Goal: Task Accomplishment & Management: Use online tool/utility

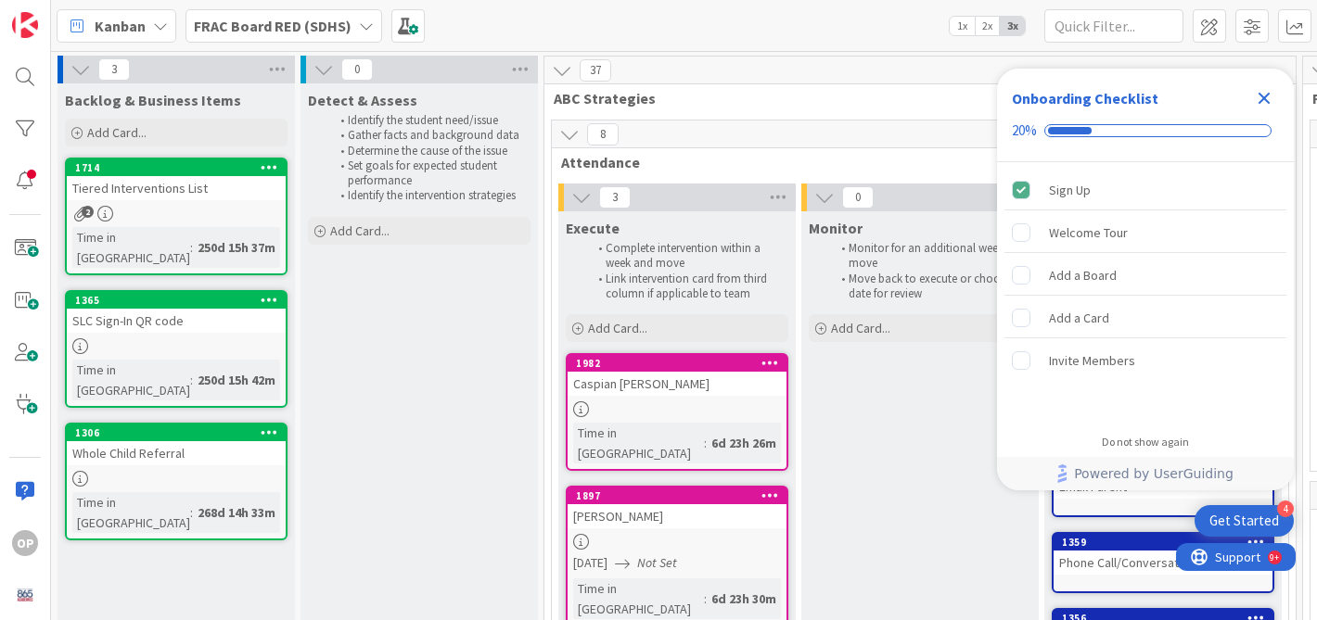
click at [1265, 92] on icon "Close Checklist" at bounding box center [1264, 98] width 22 height 22
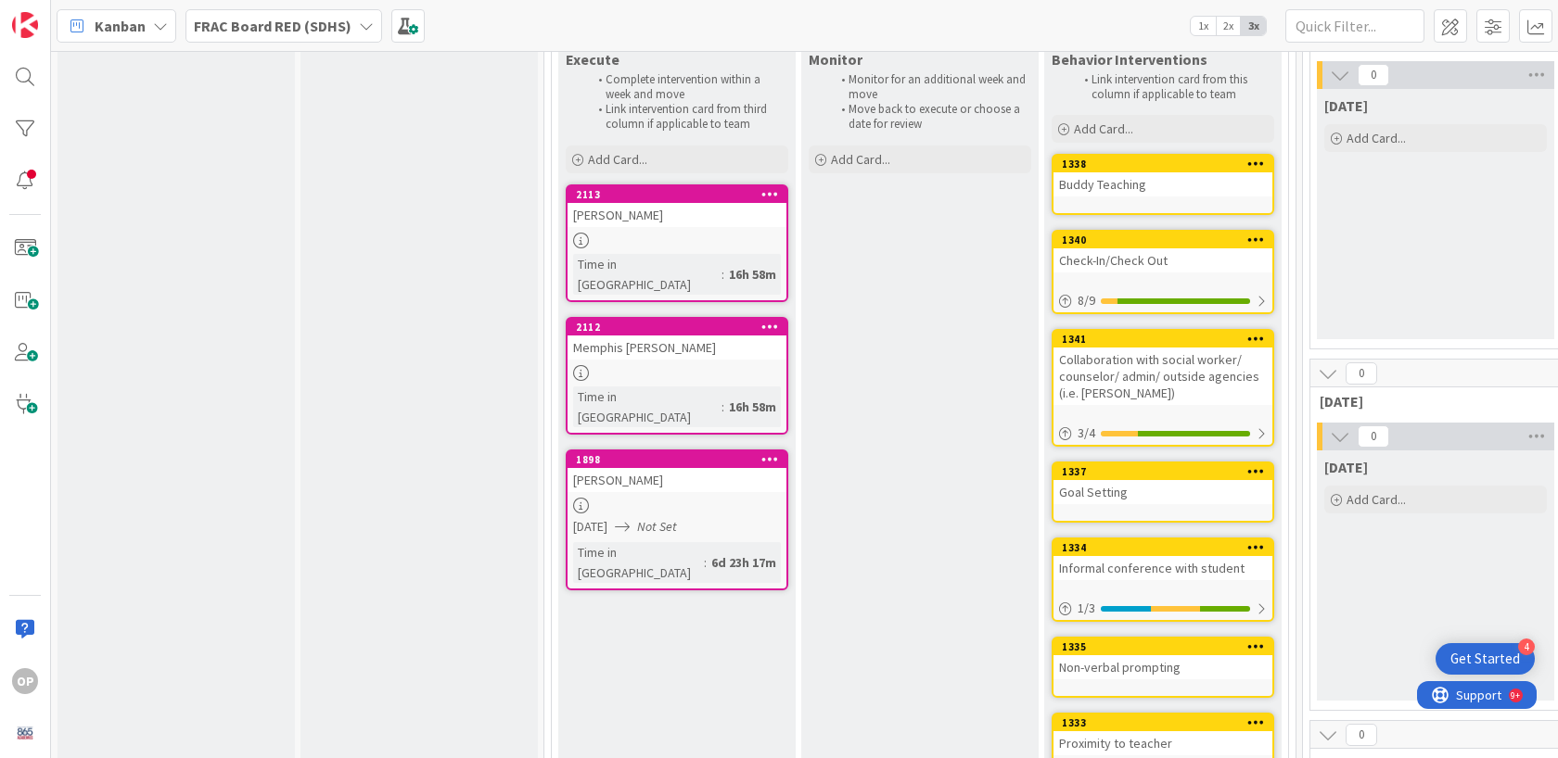
scroll to position [797, 0]
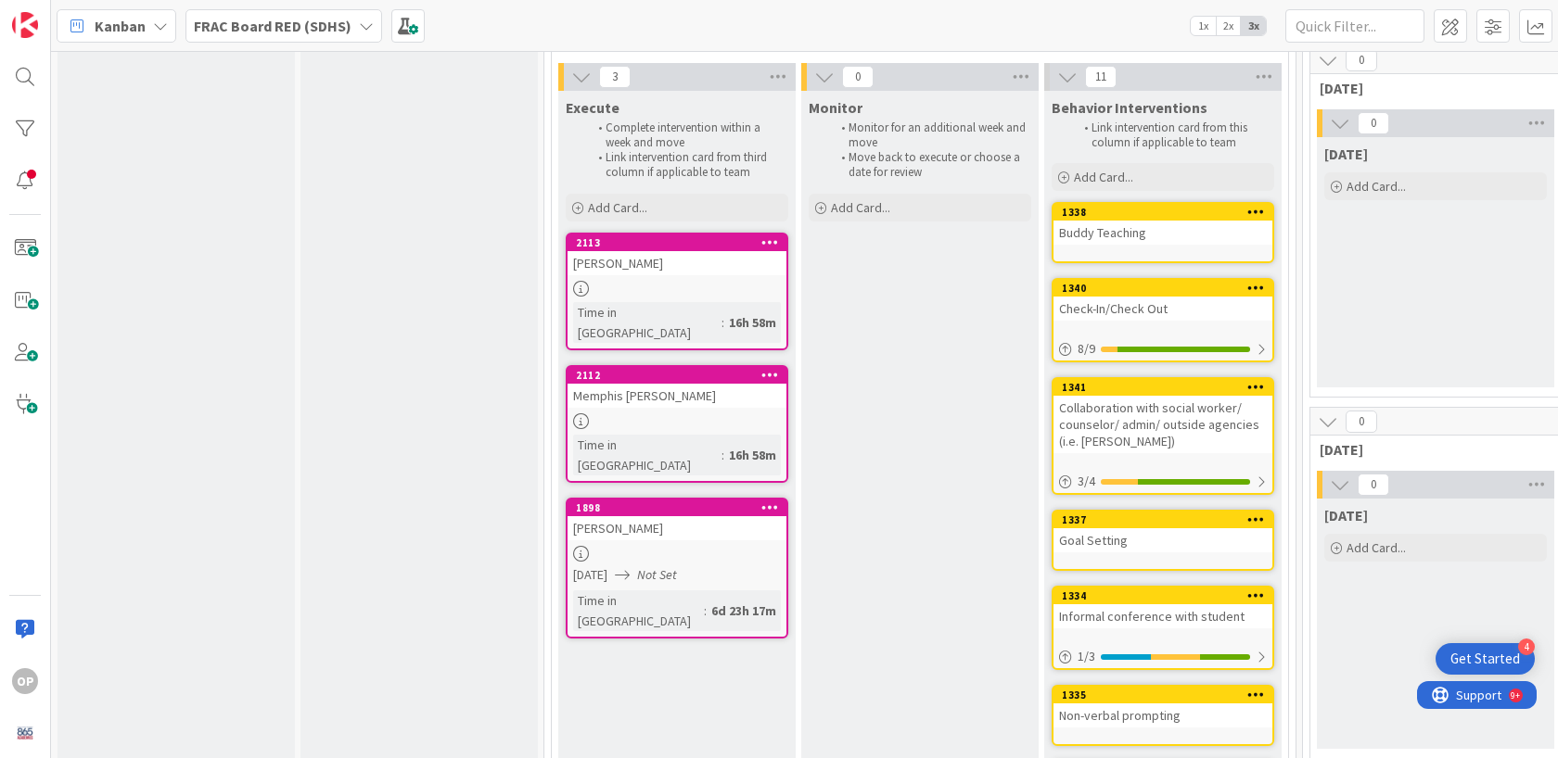
click at [647, 384] on div "Memphis McElhaney" at bounding box center [676, 396] width 219 height 24
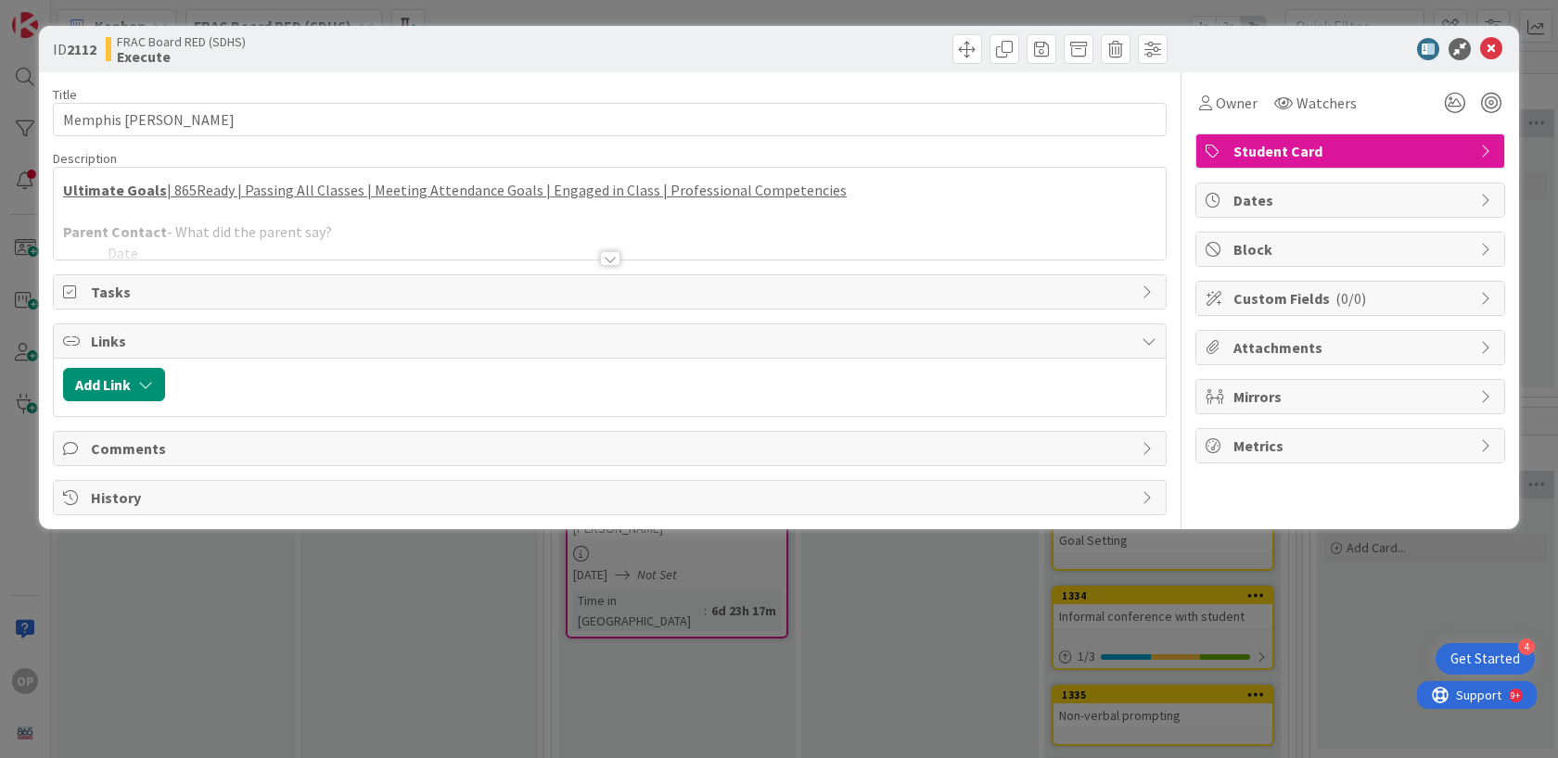
click at [613, 259] on div at bounding box center [610, 258] width 20 height 15
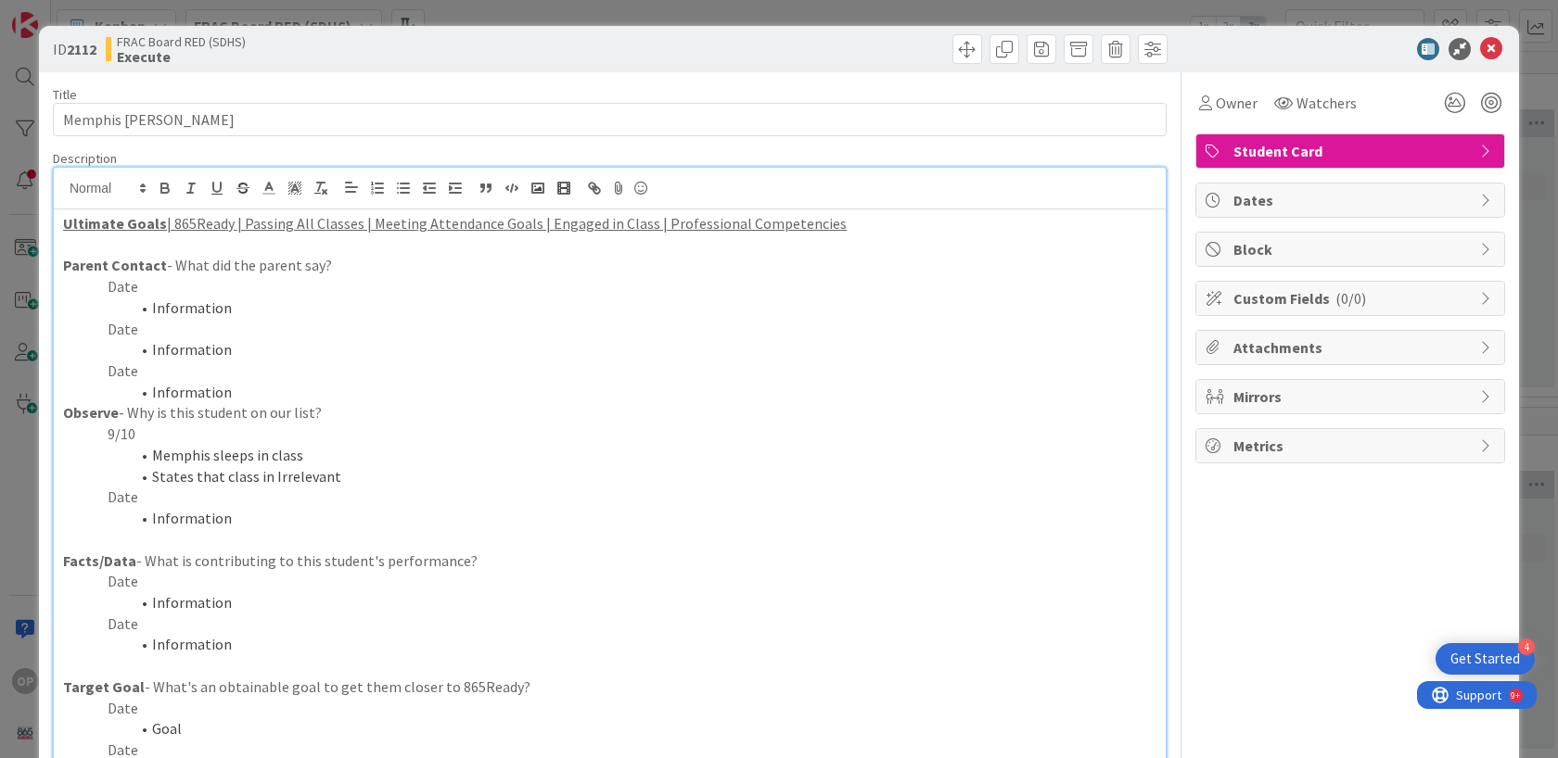
click at [133, 584] on p "Date" at bounding box center [609, 581] width 1093 height 21
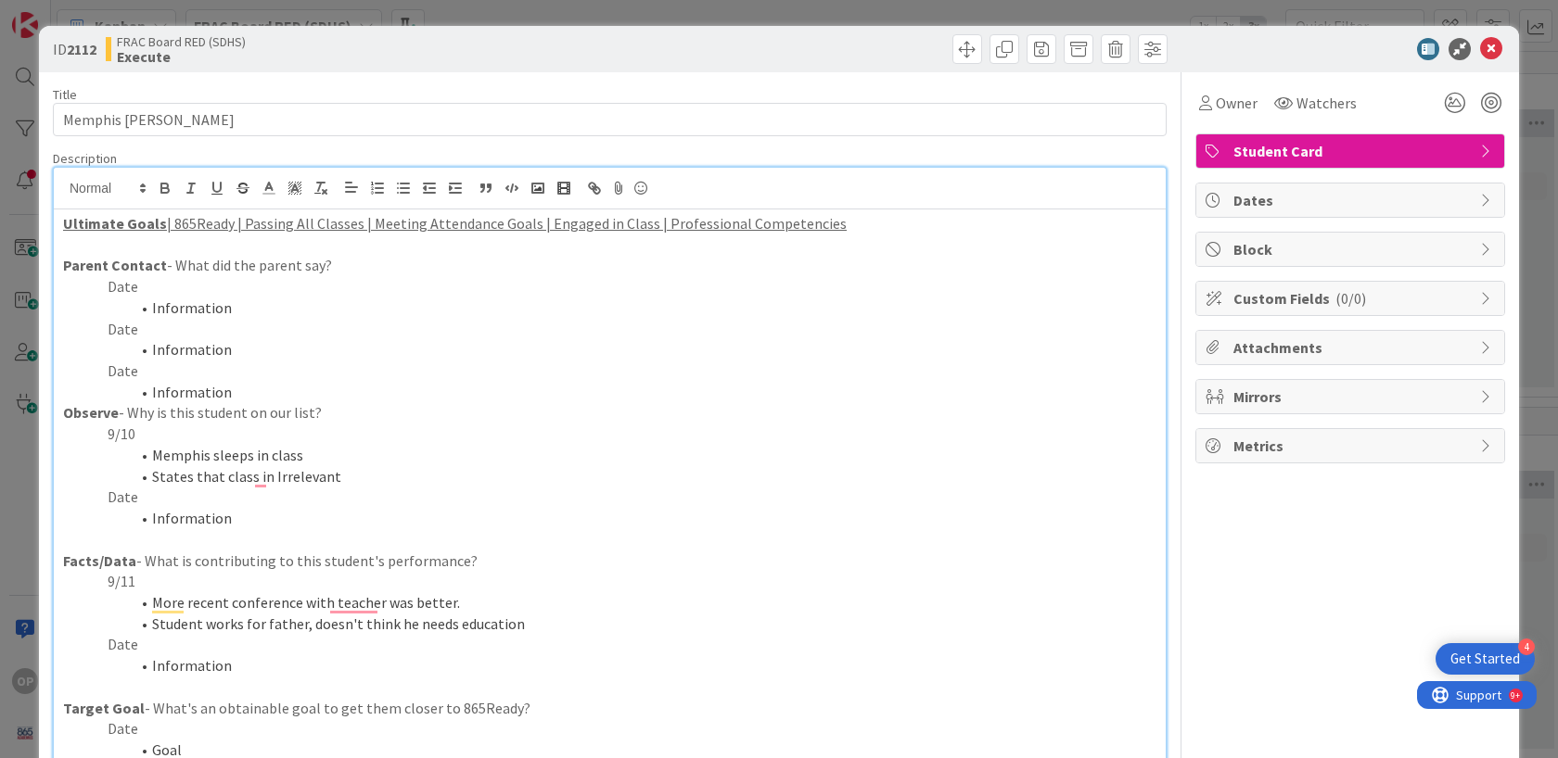
click at [139, 286] on p "Date" at bounding box center [609, 286] width 1093 height 21
drag, startPoint x: 232, startPoint y: 309, endPoint x: 232, endPoint y: 285, distance: 24.1
click at [232, 309] on li "Information" at bounding box center [620, 308] width 1071 height 21
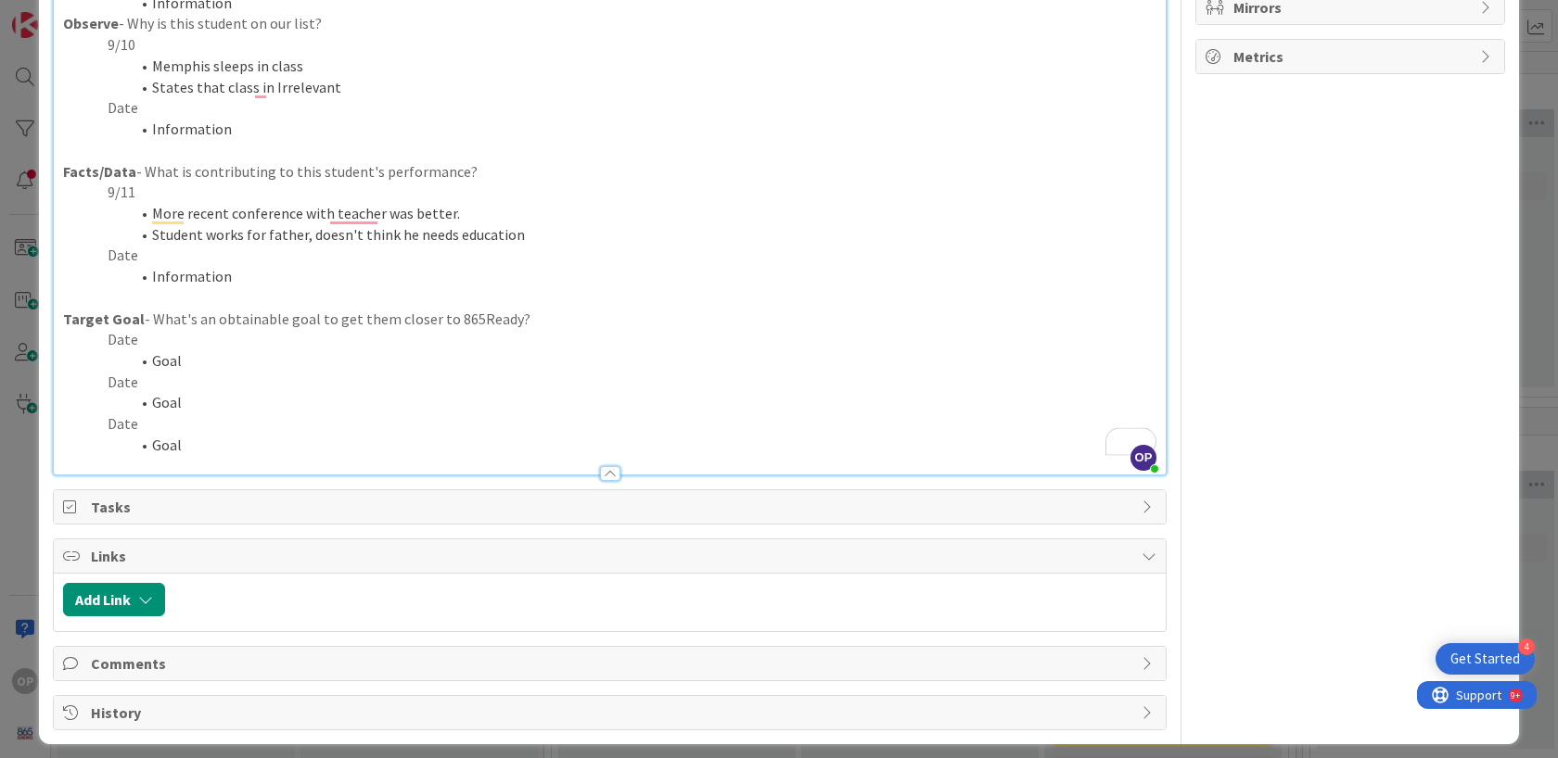
scroll to position [397, 0]
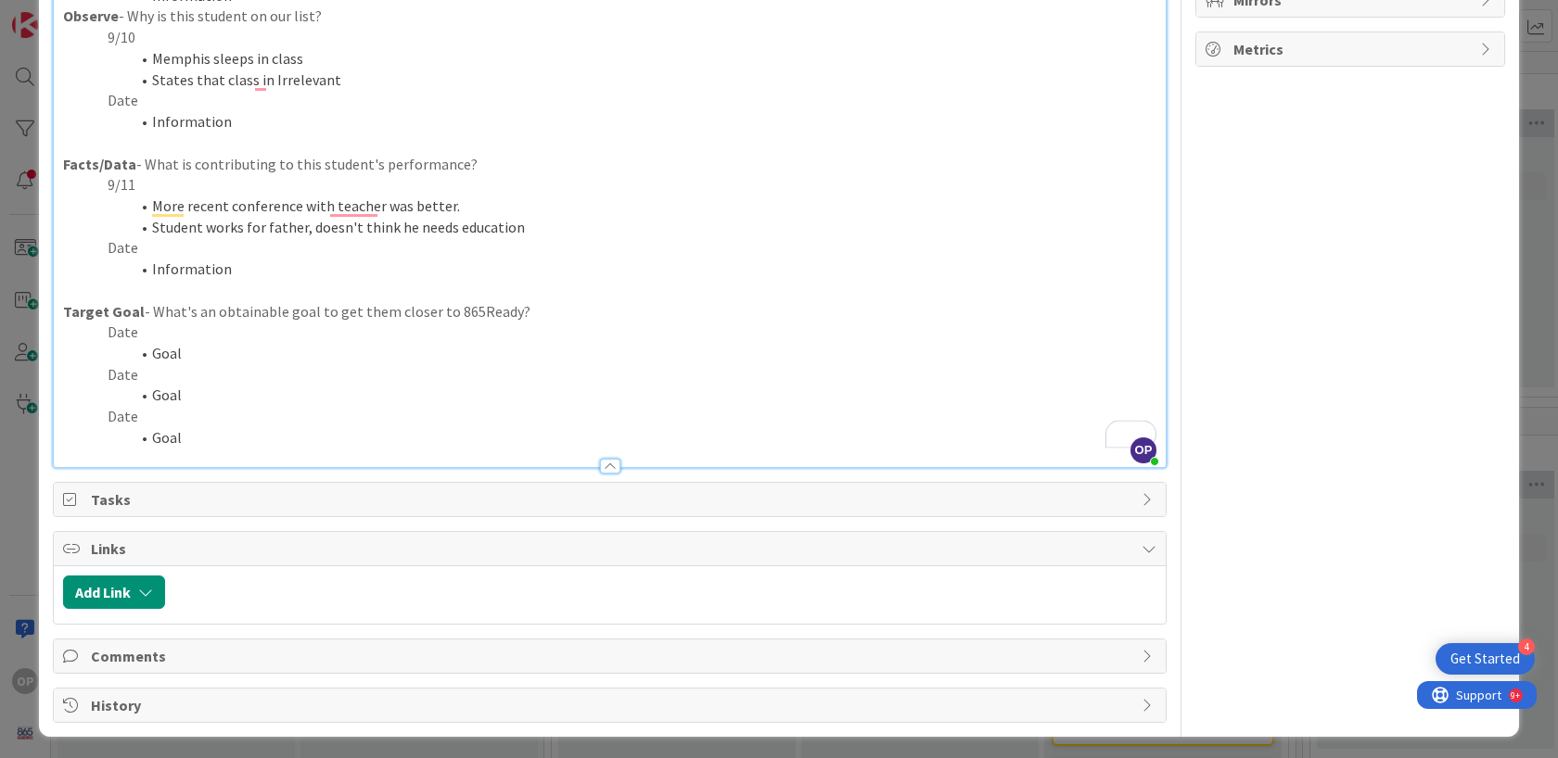
click at [134, 338] on p "Date" at bounding box center [609, 332] width 1093 height 21
click at [185, 347] on li "Goal" at bounding box center [620, 353] width 1071 height 21
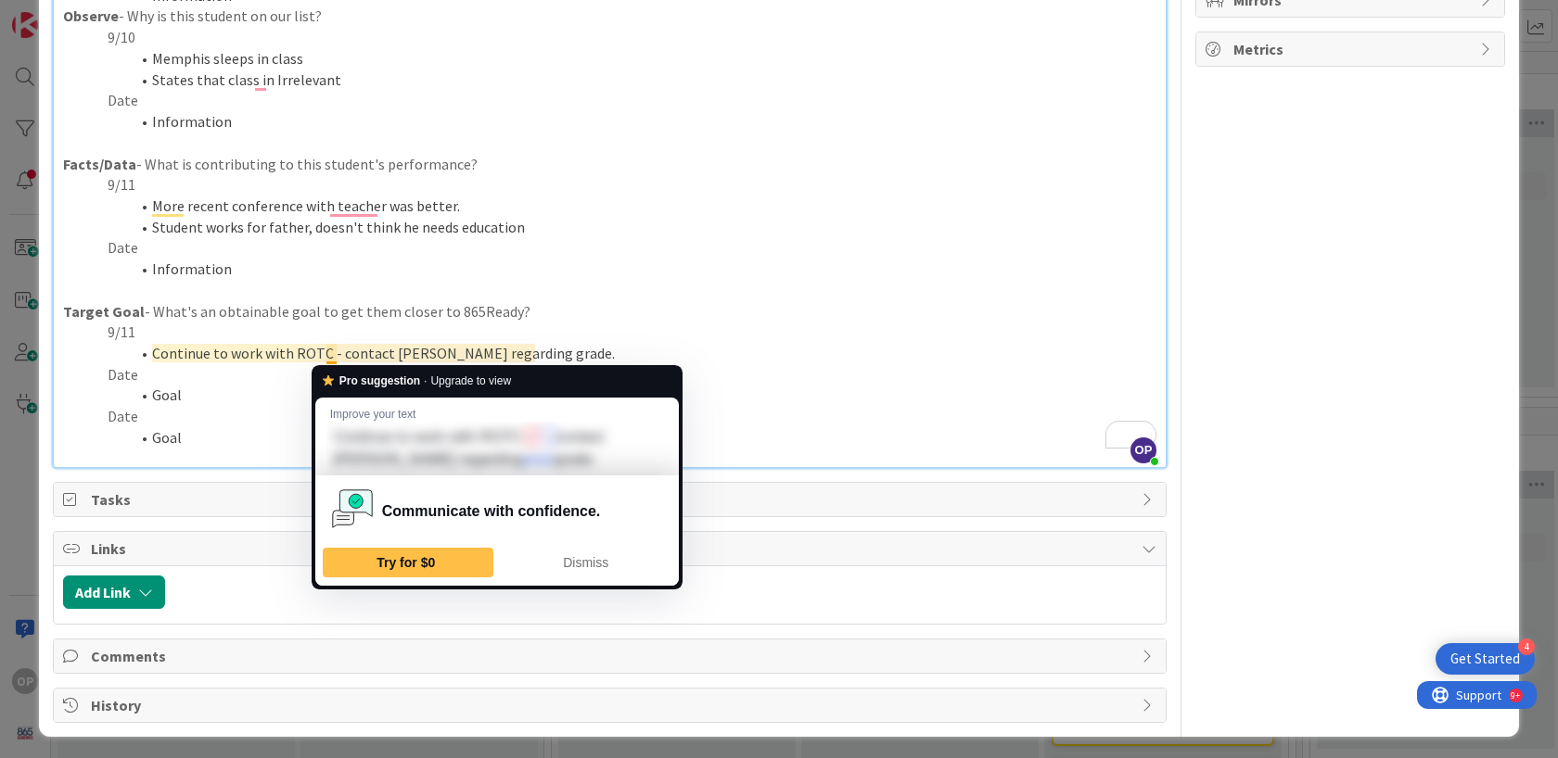
click at [325, 351] on li "Continue to work with ROTC - contact Alvarez regarding grade." at bounding box center [620, 353] width 1071 height 21
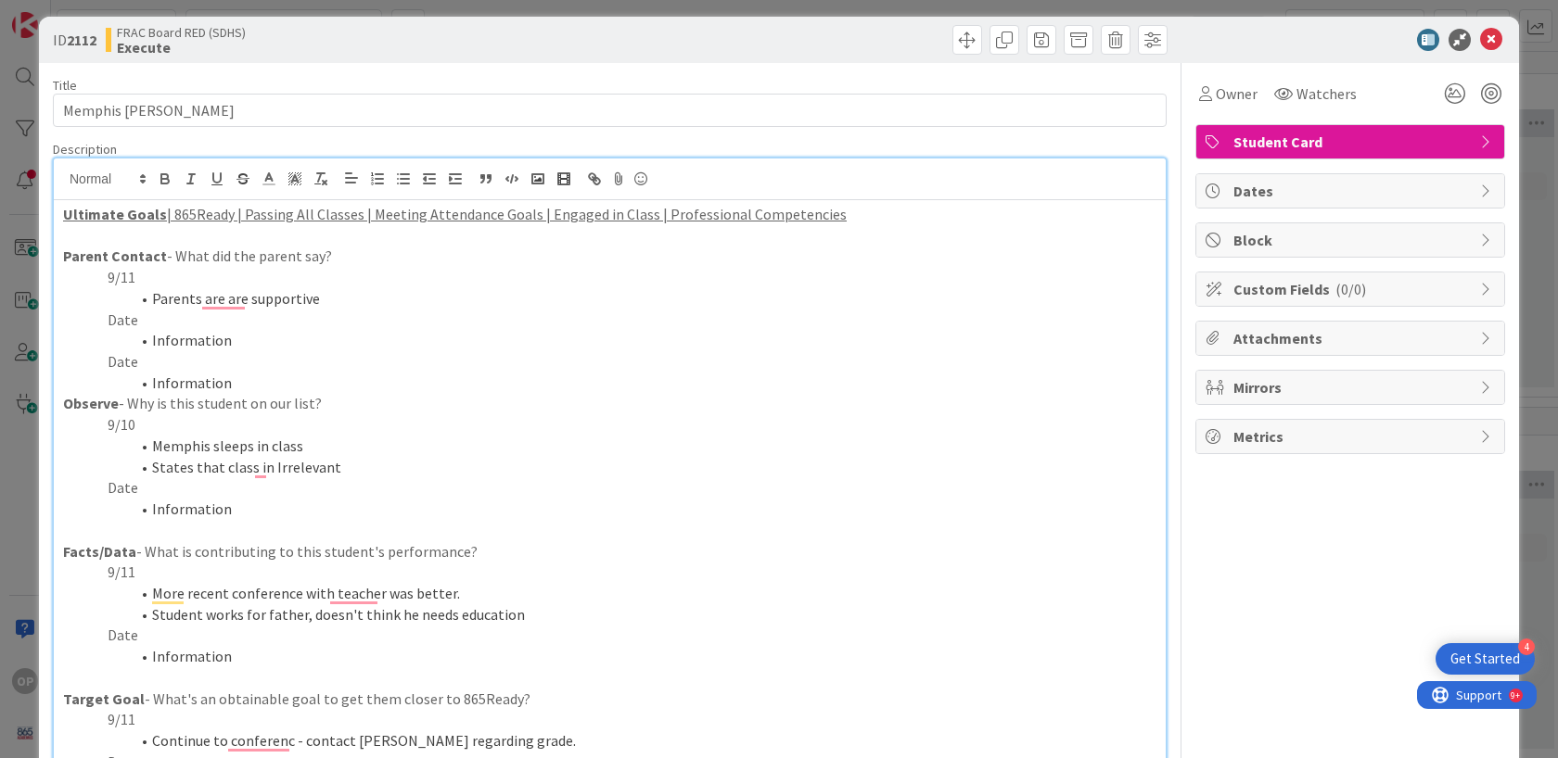
scroll to position [0, 0]
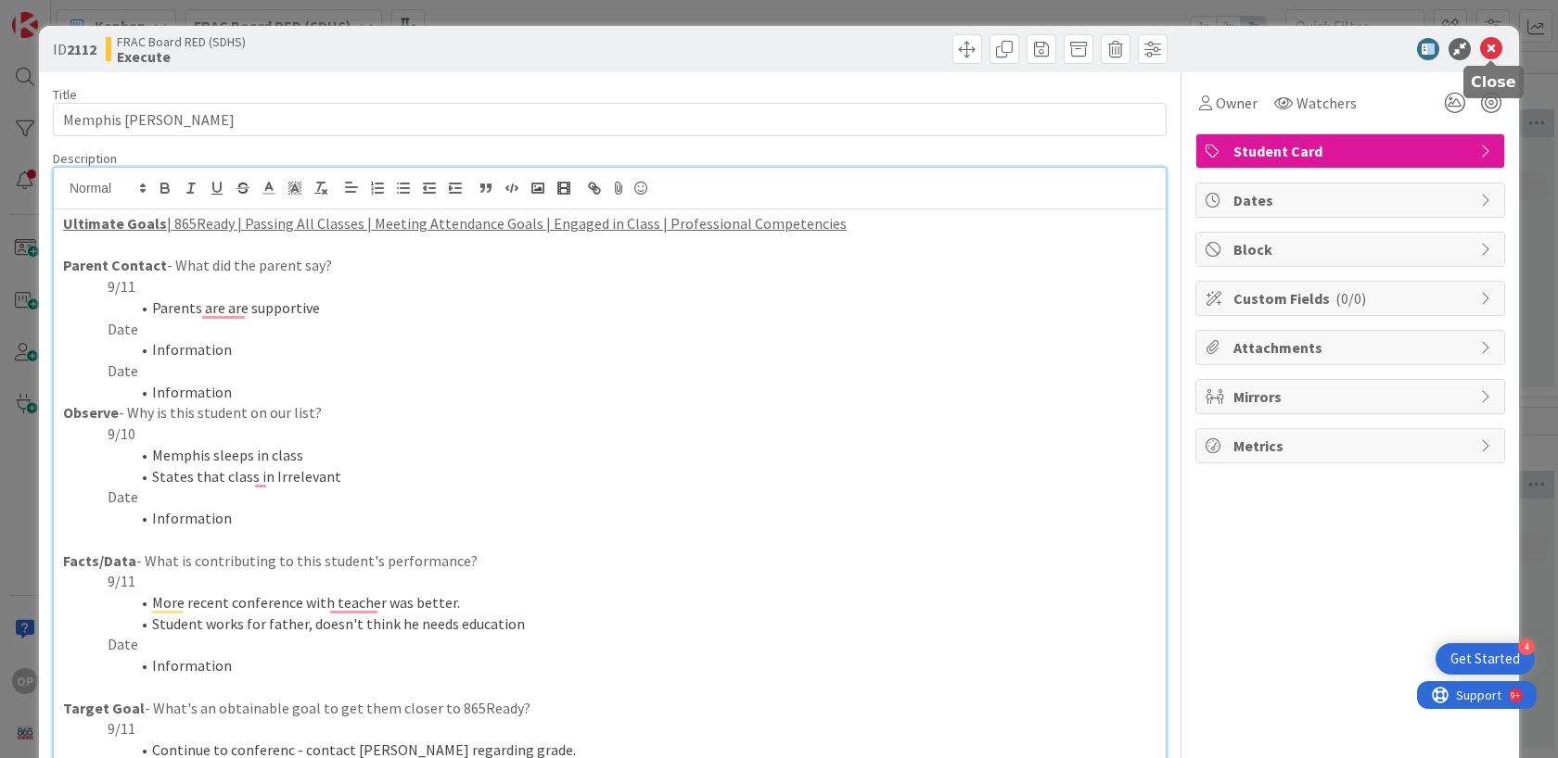
click at [1316, 48] on icon at bounding box center [1491, 49] width 22 height 22
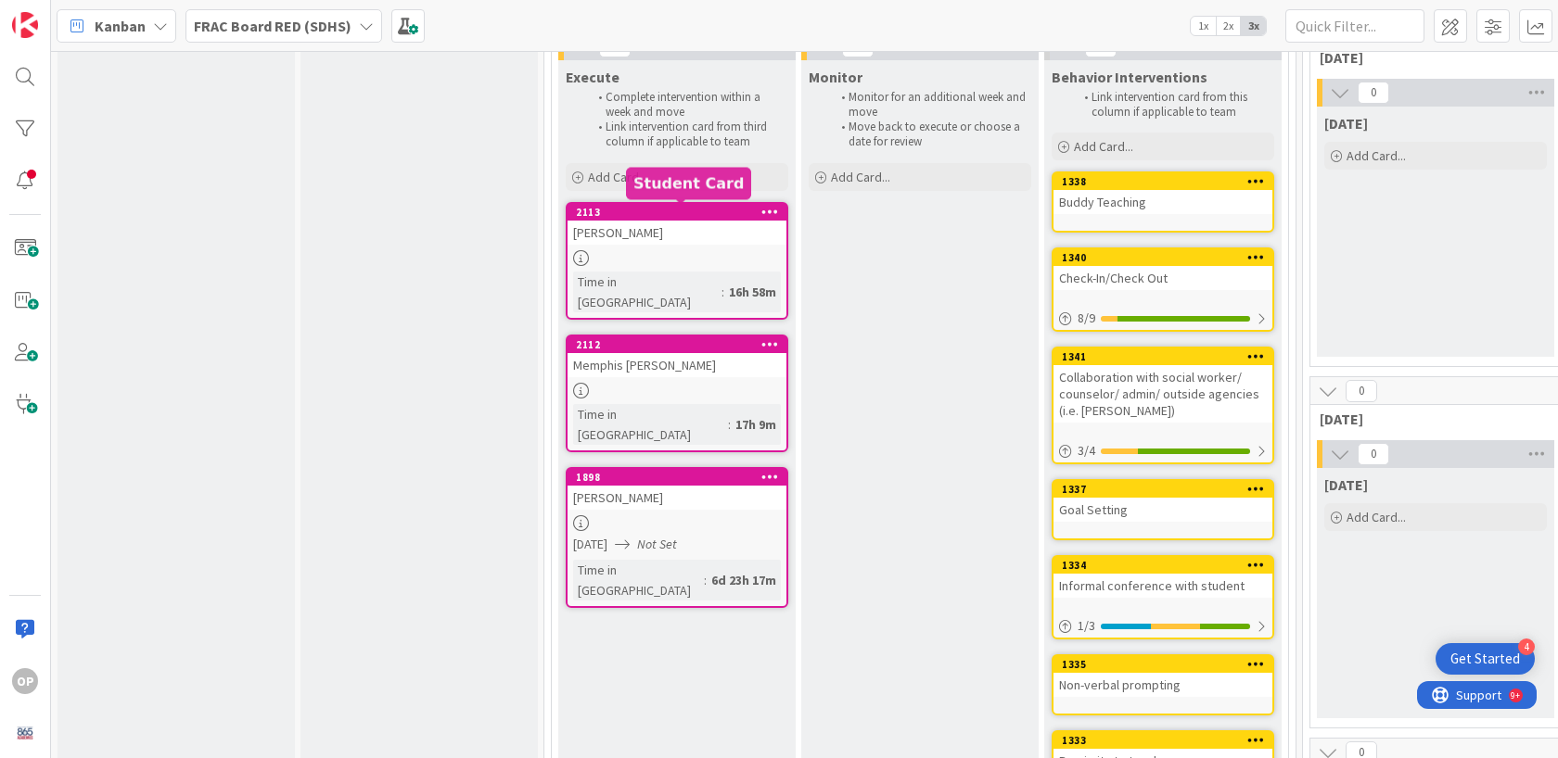
click at [623, 219] on div "2113" at bounding box center [676, 212] width 219 height 17
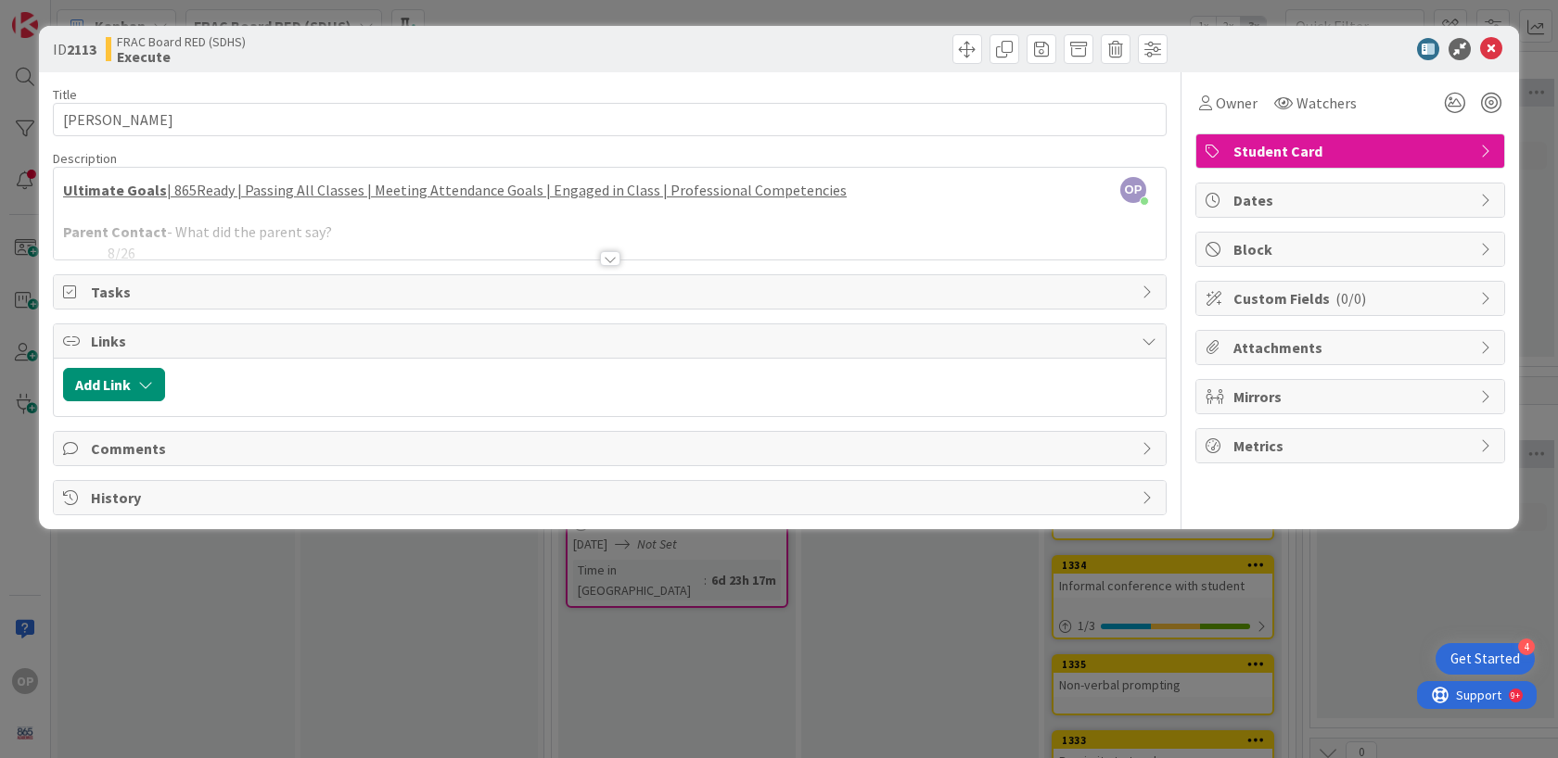
click at [613, 256] on div at bounding box center [610, 258] width 20 height 15
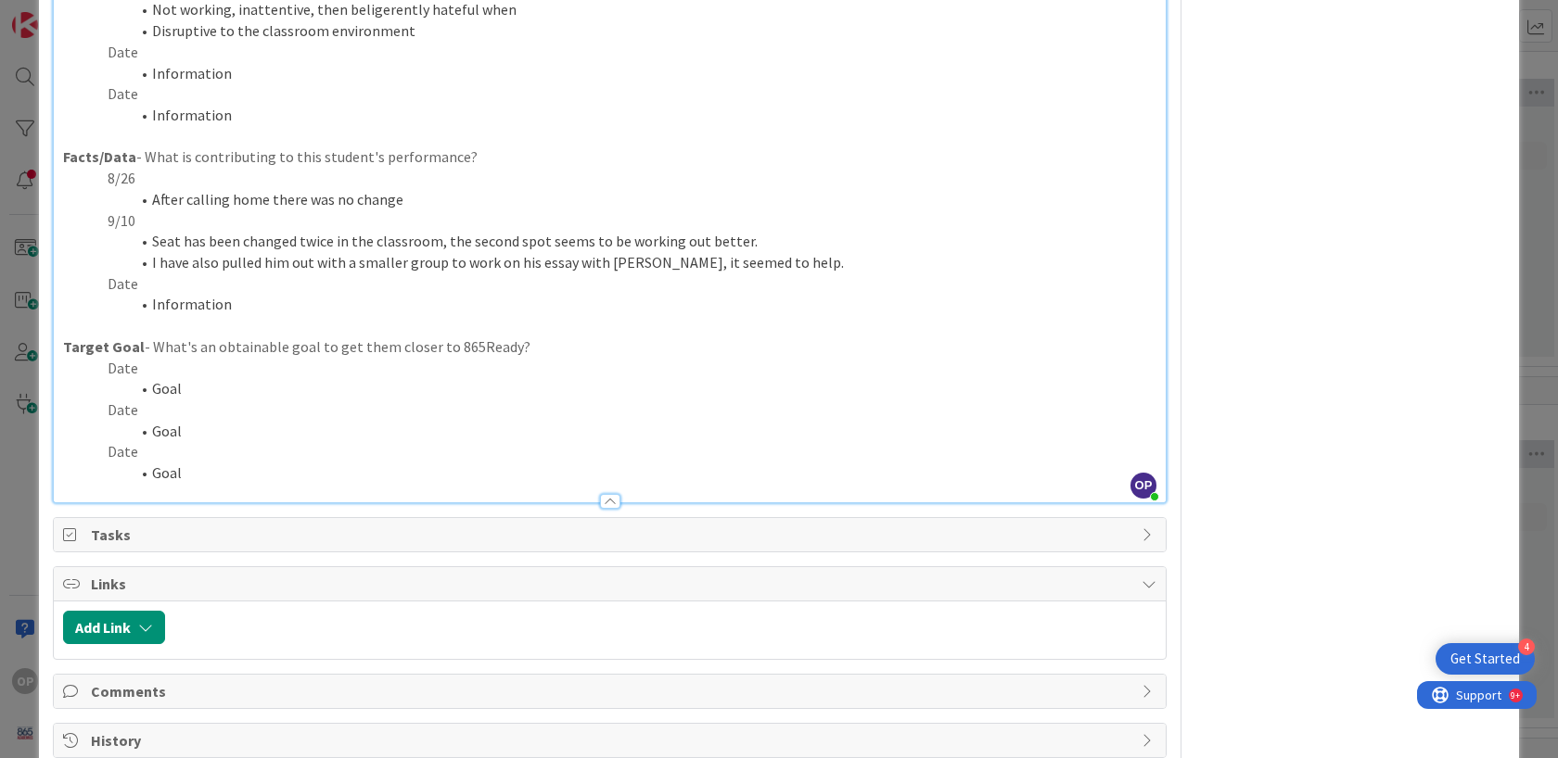
scroll to position [506, 0]
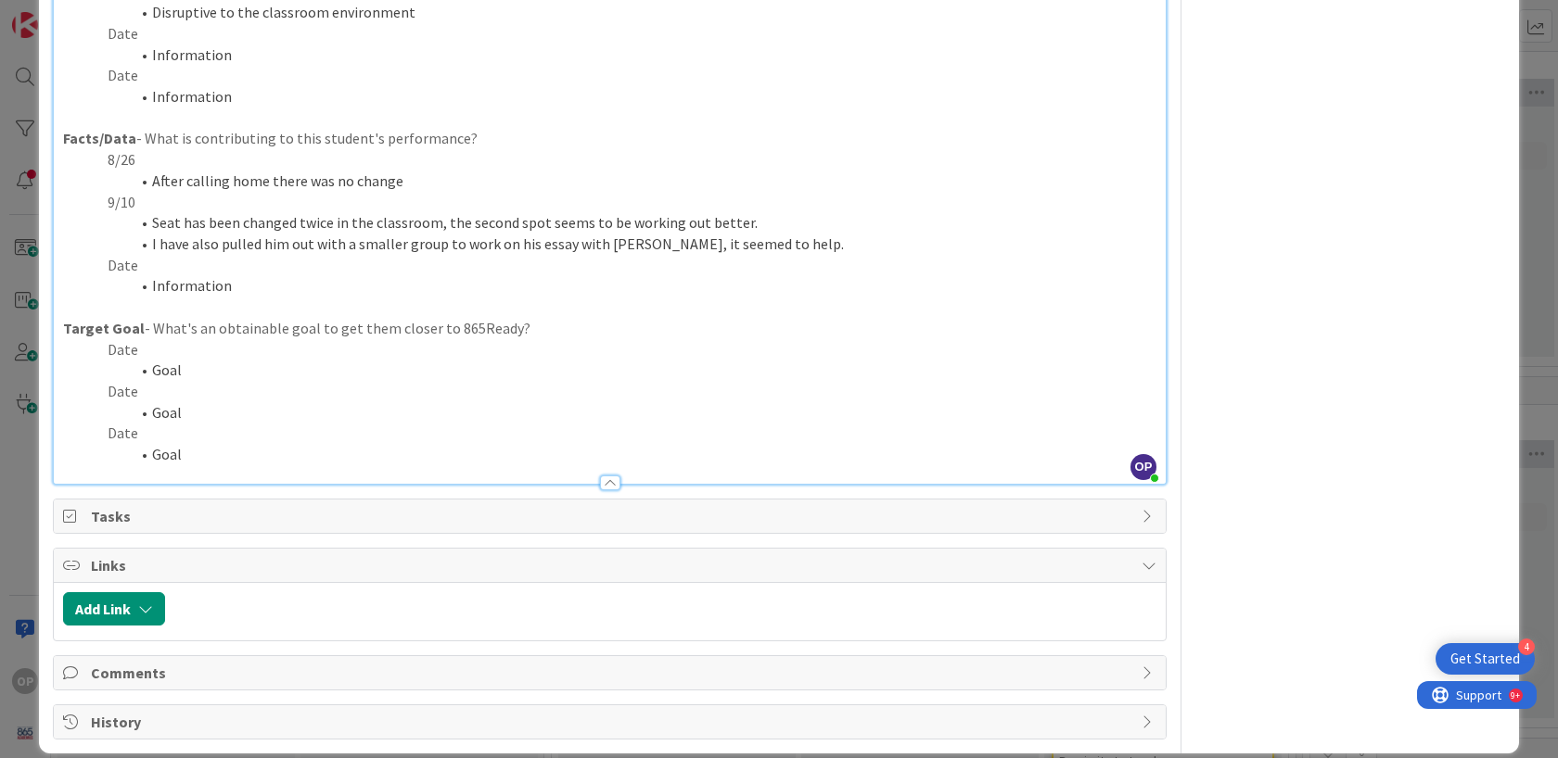
click at [135, 339] on p "Date" at bounding box center [609, 349] width 1093 height 21
click at [183, 360] on li "Goal" at bounding box center [620, 370] width 1071 height 21
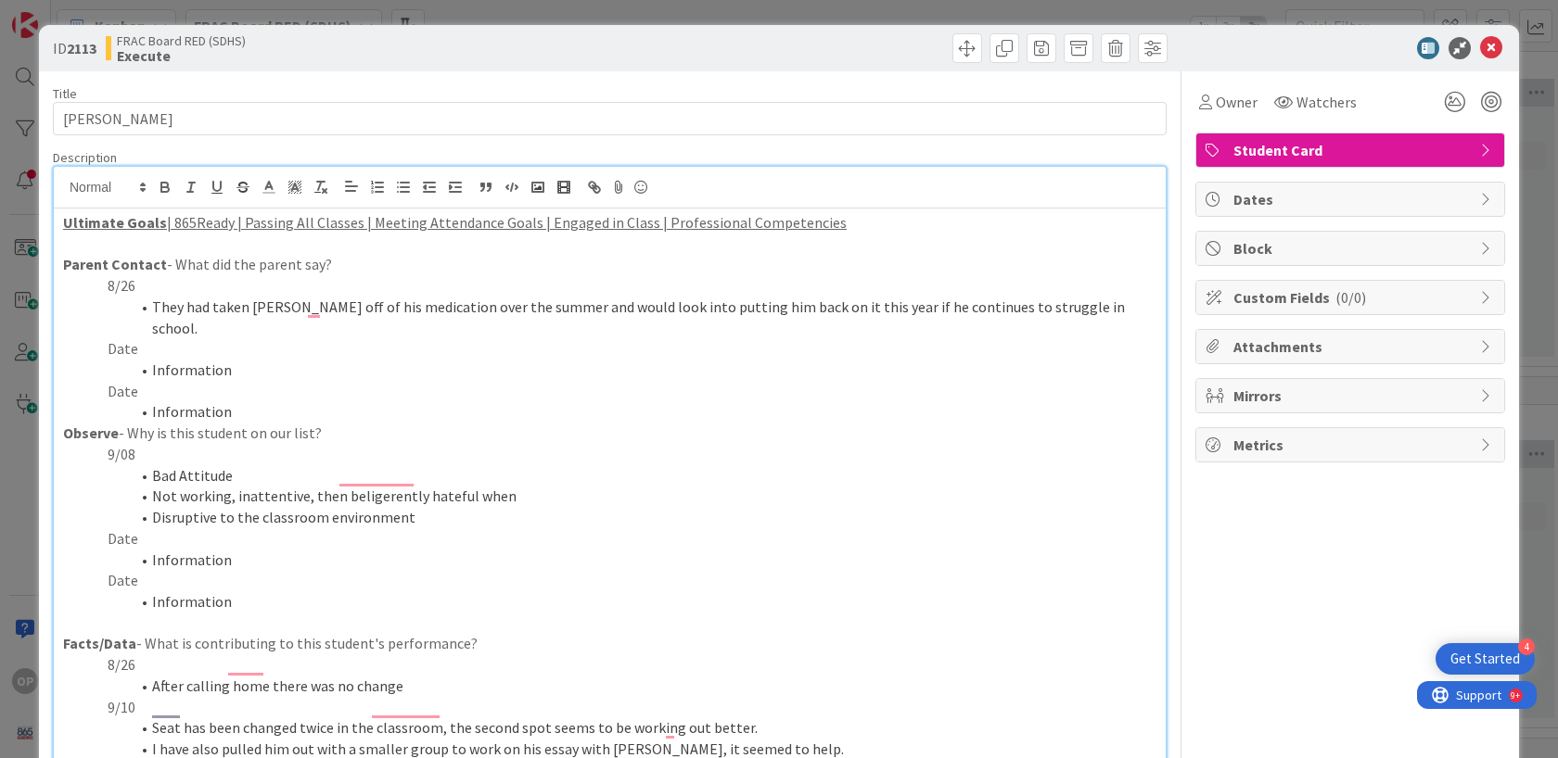
scroll to position [0, 0]
click at [1316, 50] on icon at bounding box center [1491, 49] width 22 height 22
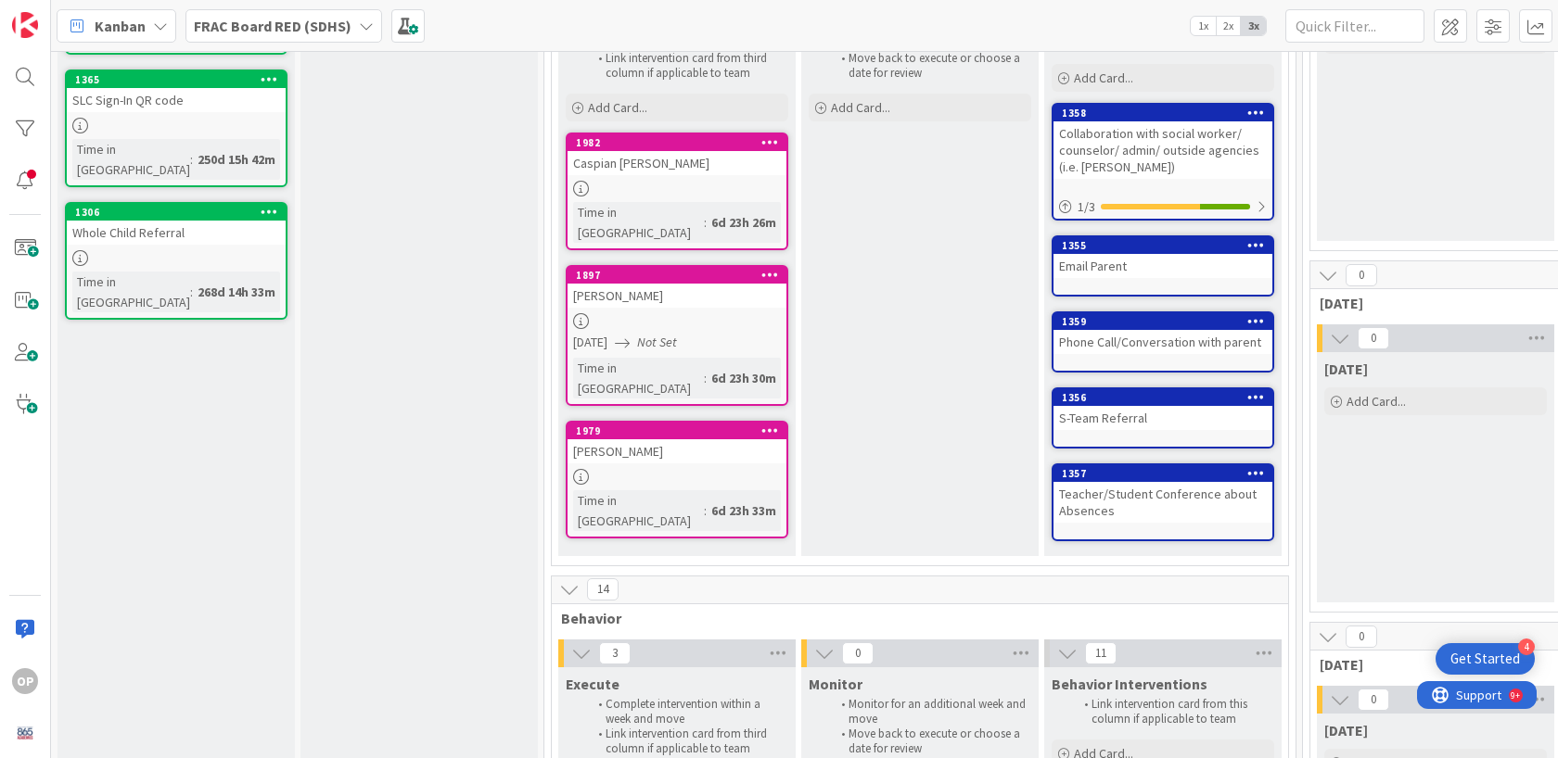
scroll to position [76, 0]
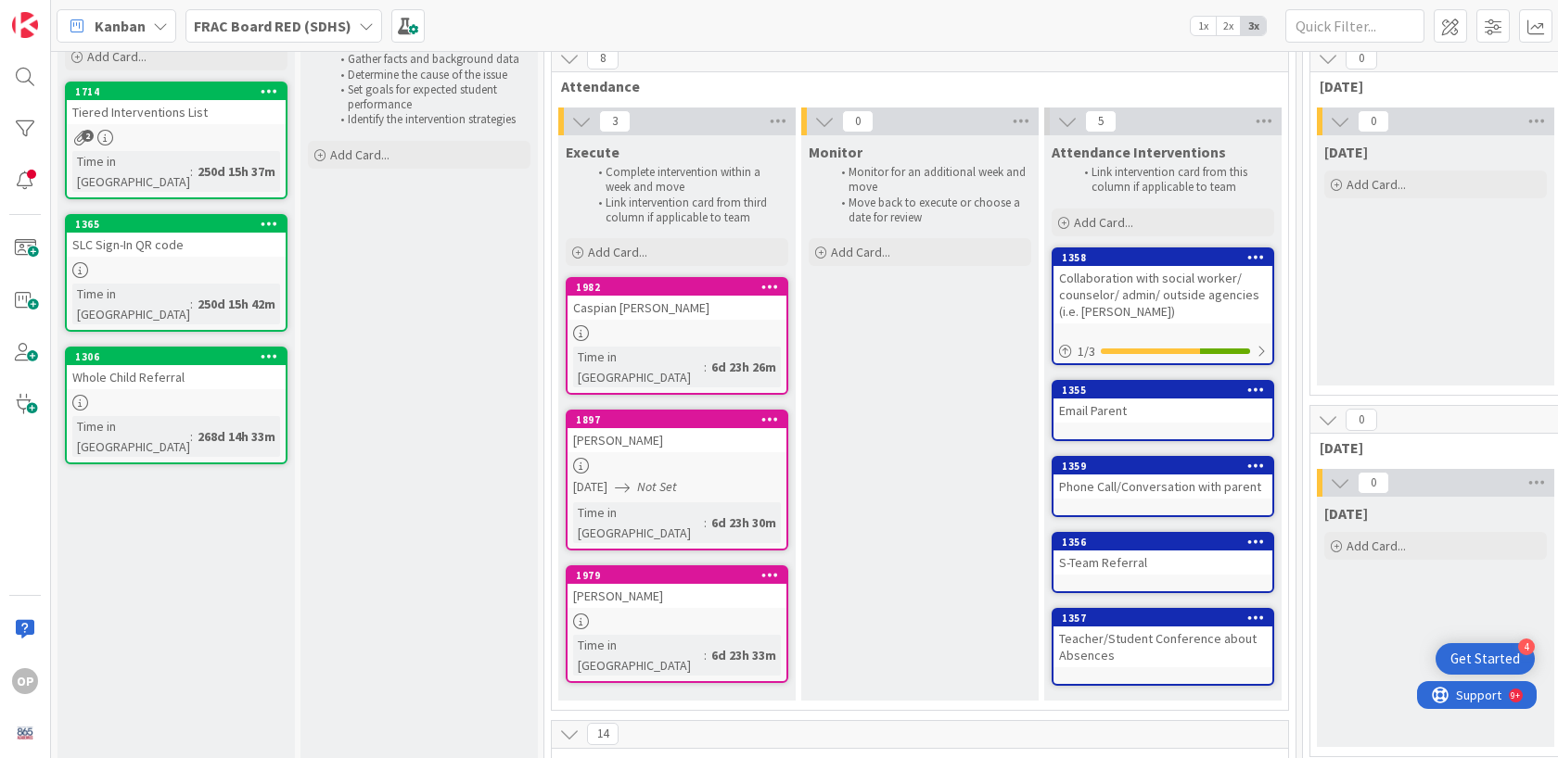
click at [646, 310] on div "Caspian Stallworth" at bounding box center [676, 308] width 219 height 24
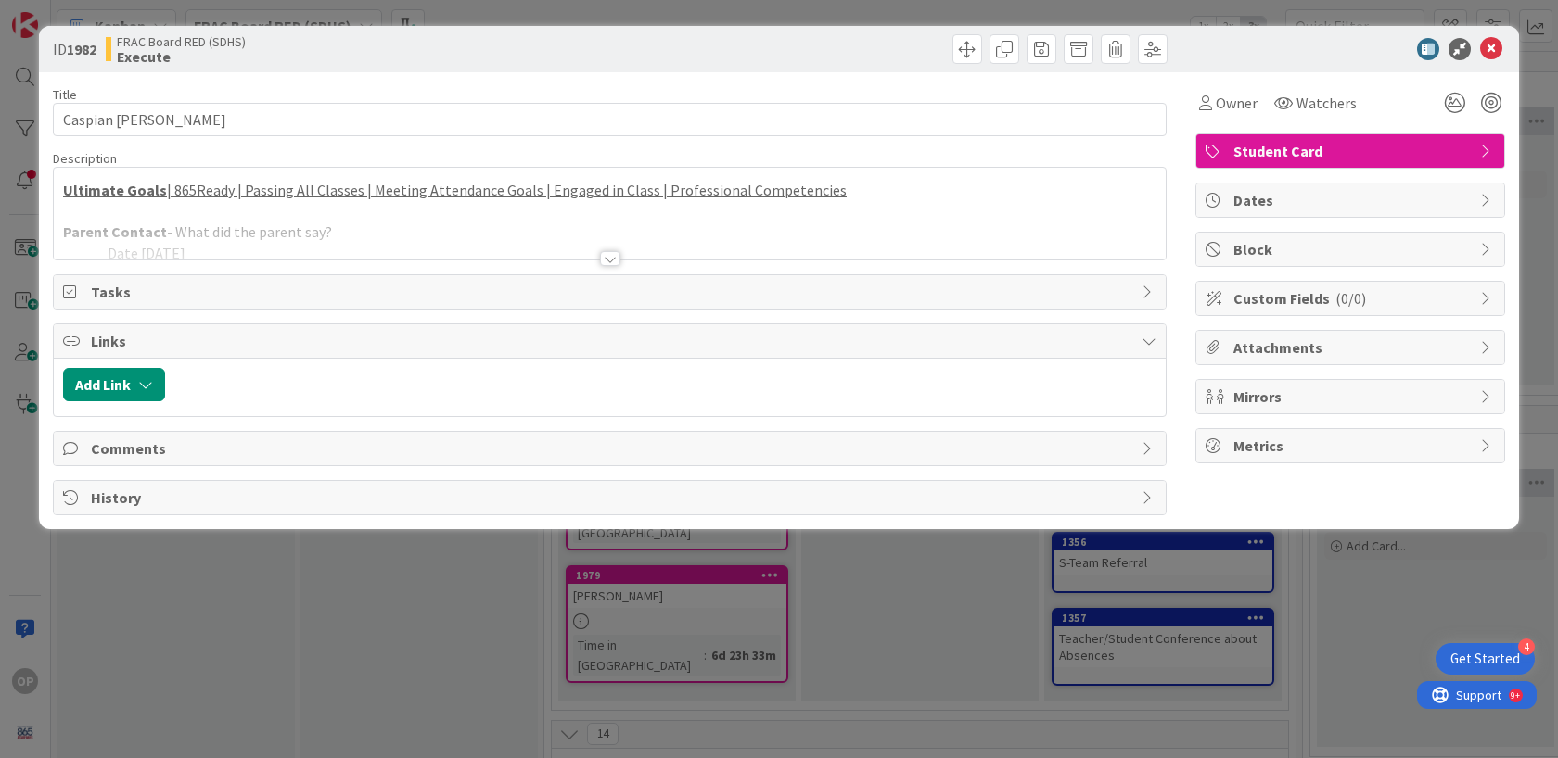
click at [610, 261] on div at bounding box center [610, 258] width 20 height 15
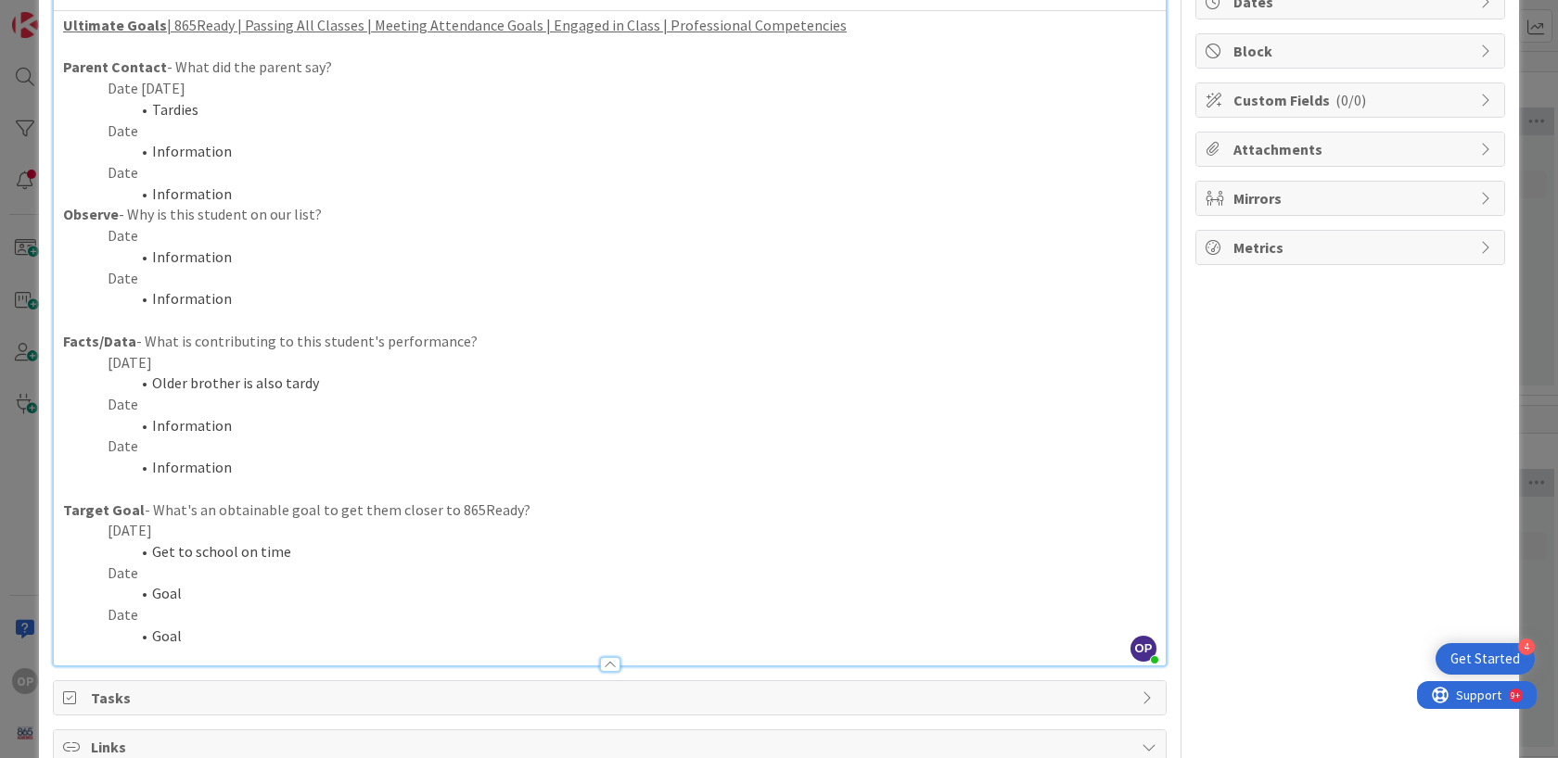
scroll to position [207, 0]
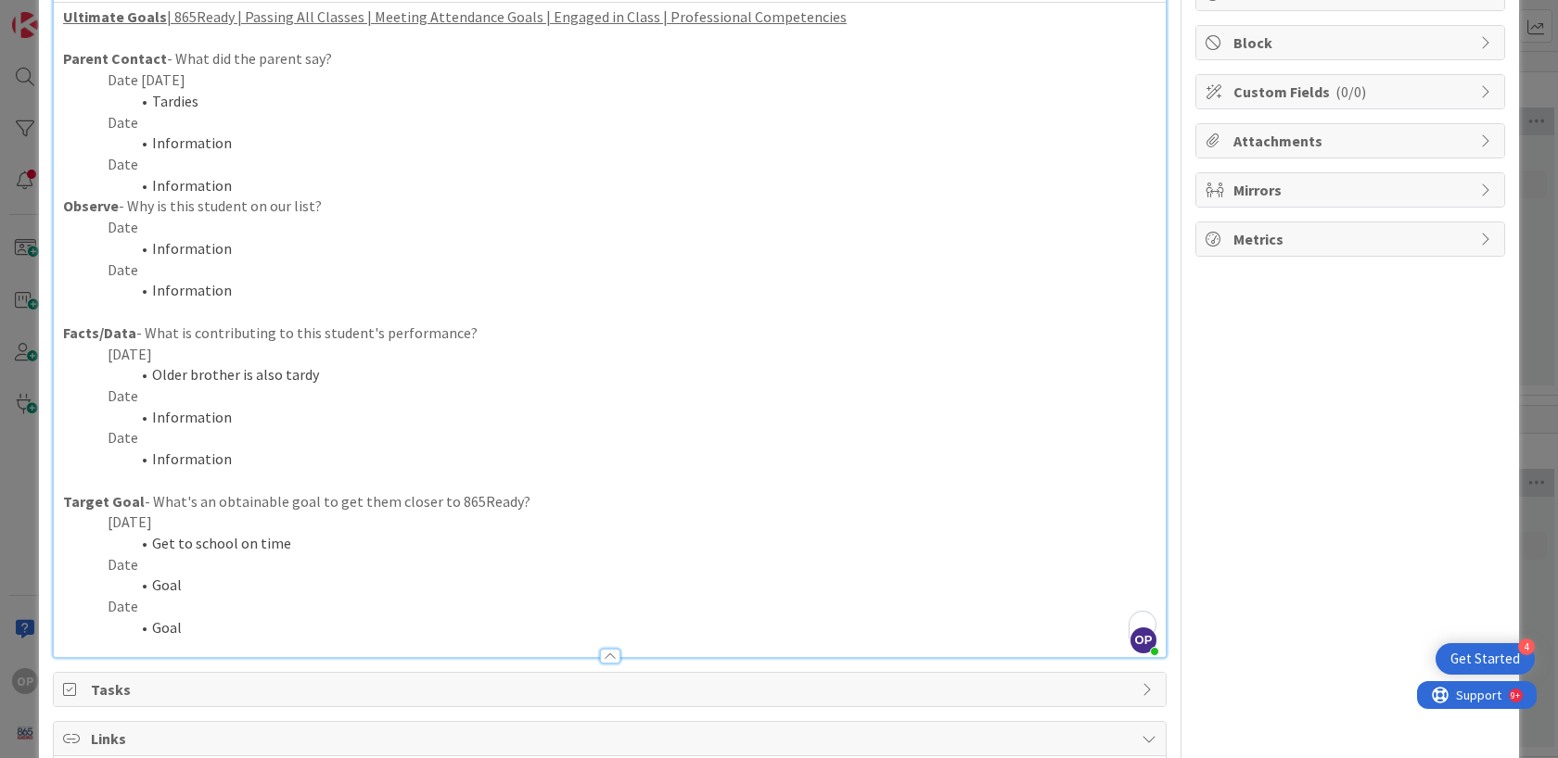
click at [134, 394] on p "Date" at bounding box center [609, 396] width 1093 height 21
click at [228, 415] on li "Information" at bounding box center [620, 417] width 1071 height 21
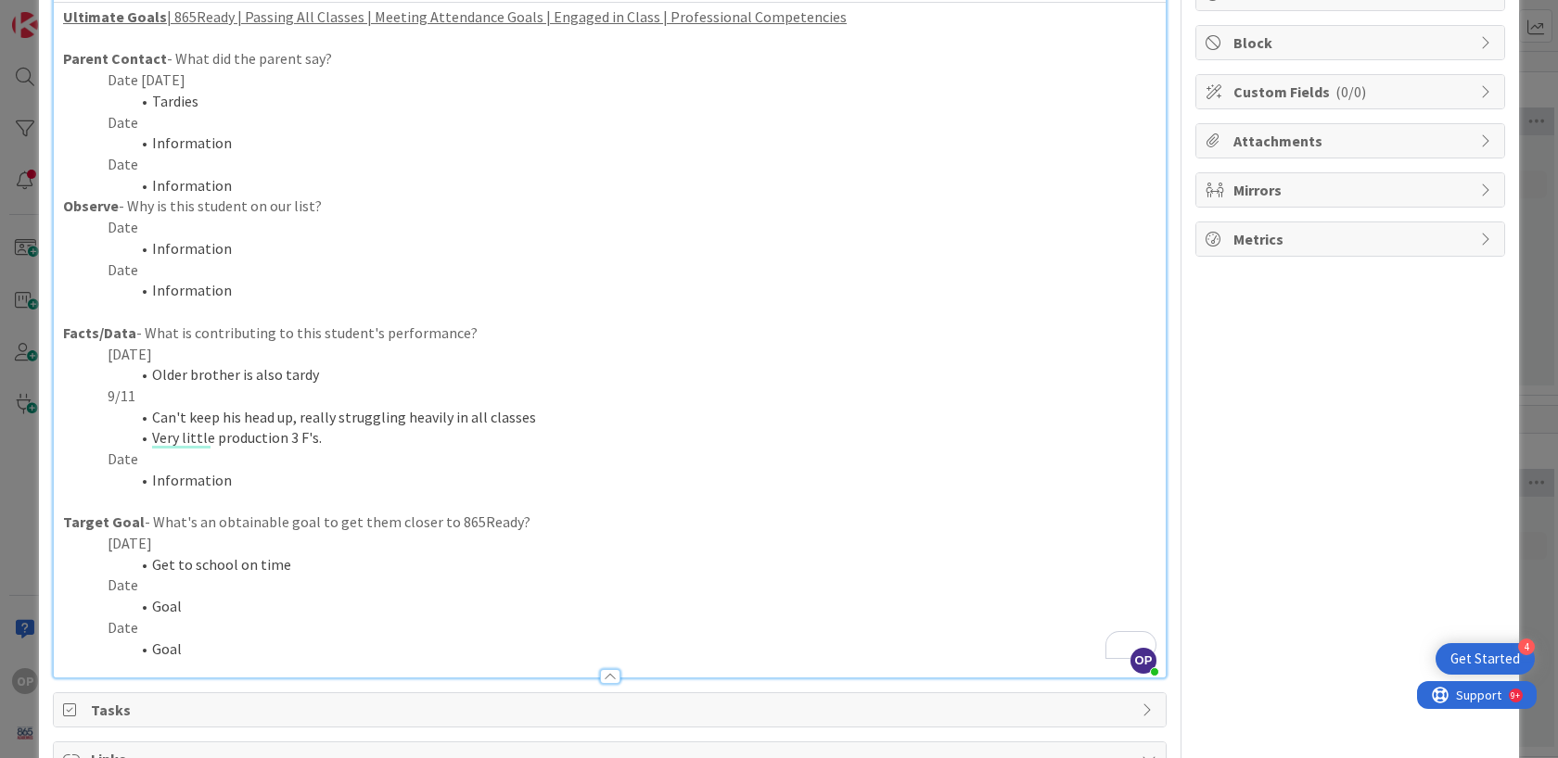
click at [131, 581] on p "Date" at bounding box center [609, 585] width 1093 height 21
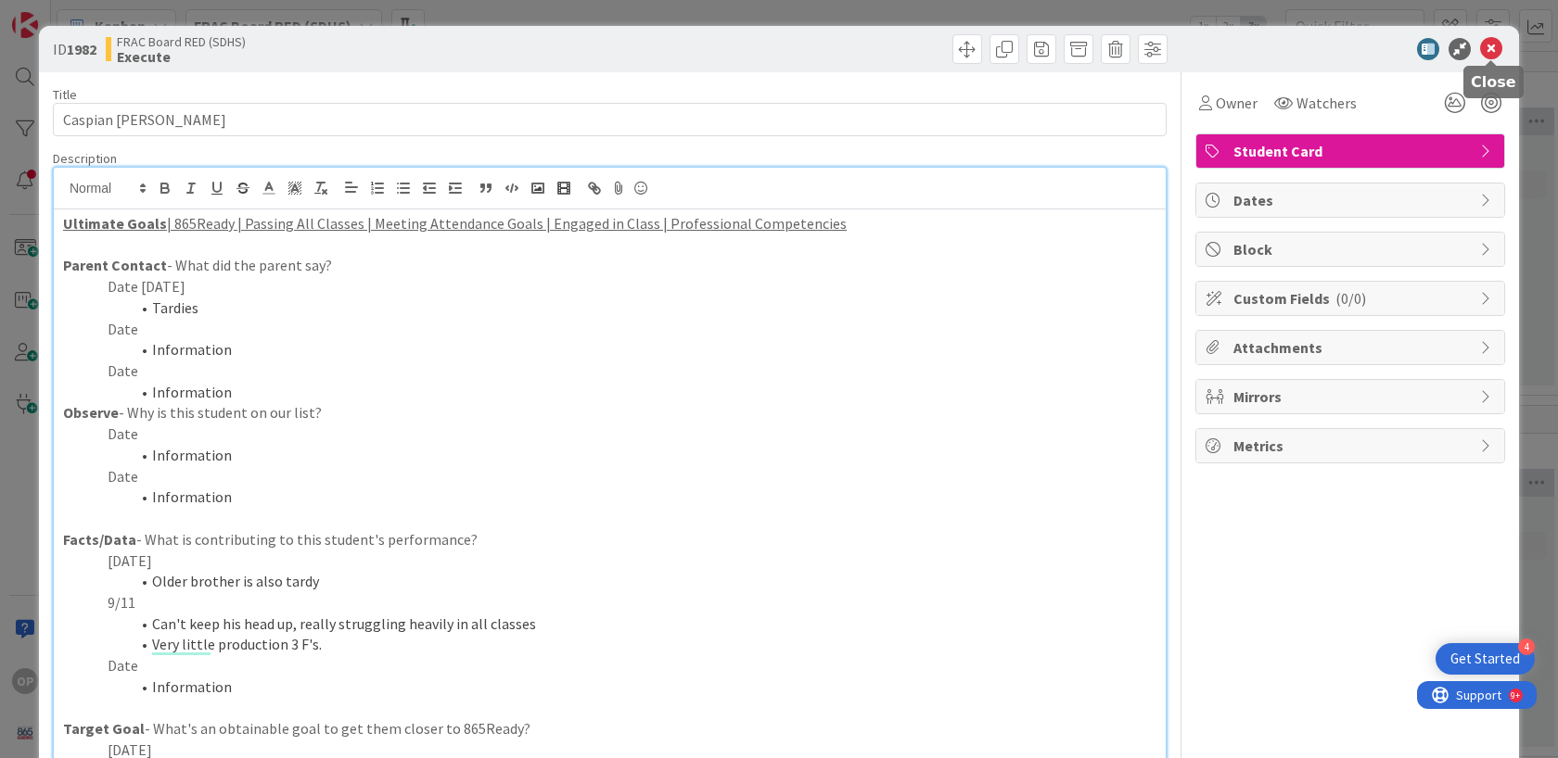
click at [1316, 49] on icon at bounding box center [1491, 49] width 22 height 22
